Goal: Task Accomplishment & Management: Manage account settings

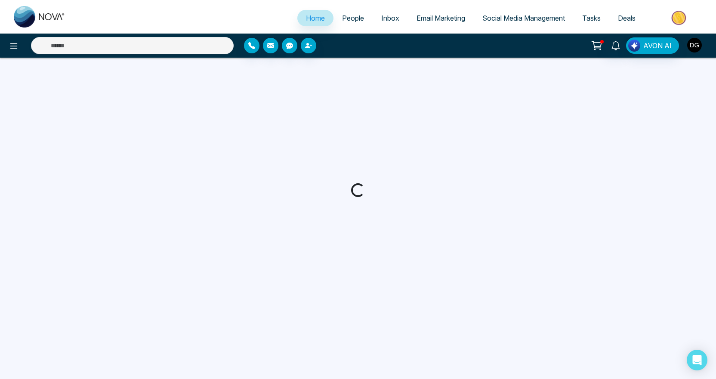
click at [695, 46] on img "button" at bounding box center [695, 45] width 15 height 15
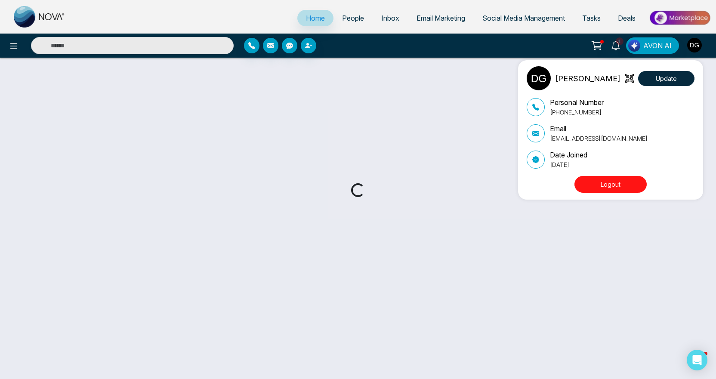
select select "*"
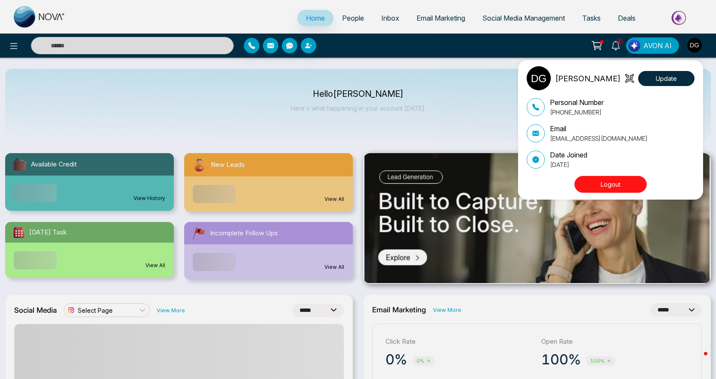
click at [611, 184] on button "Logout" at bounding box center [611, 184] width 72 height 17
